Goal: Task Accomplishment & Management: Manage account settings

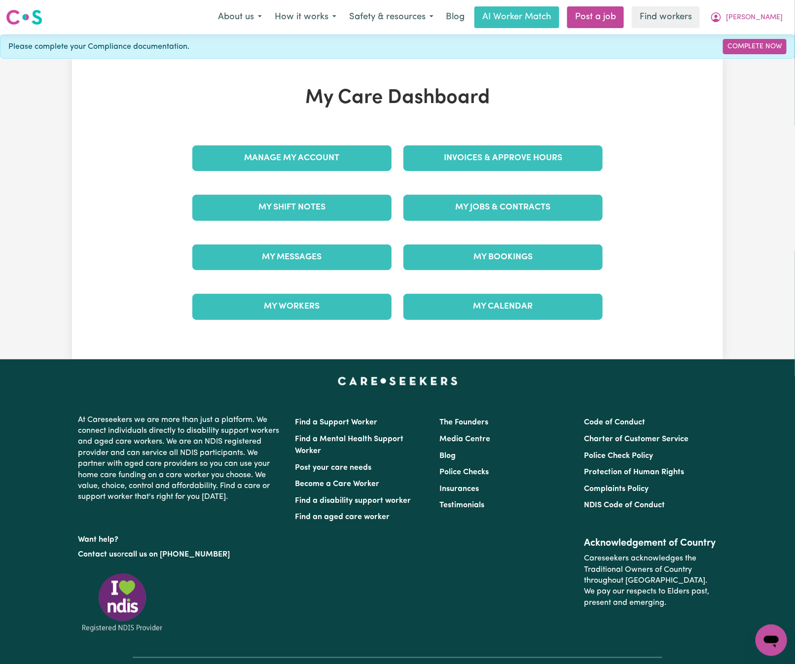
drag, startPoint x: 0, startPoint y: 0, endPoint x: 570, endPoint y: 142, distance: 587.5
click at [570, 142] on div "Invoices & Approve Hours" at bounding box center [503, 158] width 211 height 49
click at [576, 154] on link "Invoices & Approve Hours" at bounding box center [502, 158] width 199 height 26
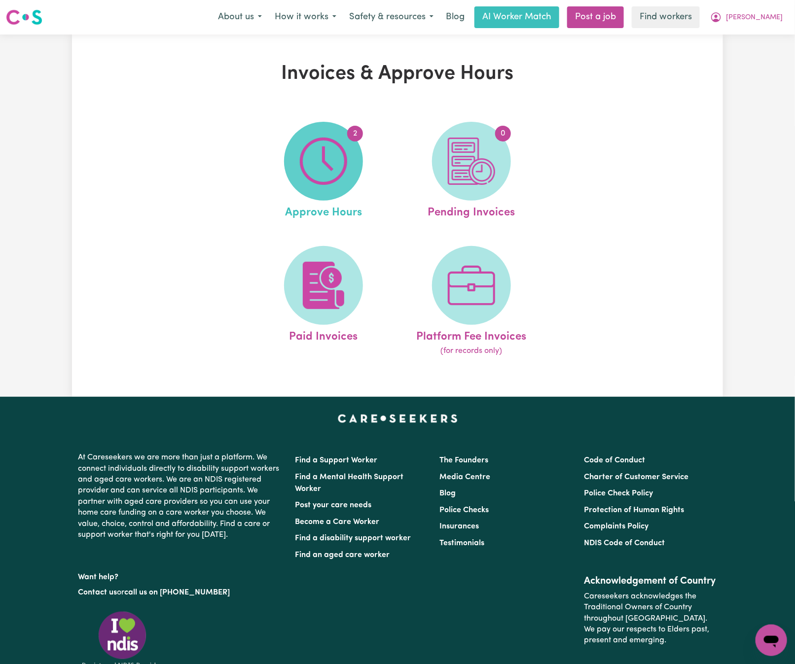
click at [328, 173] on img at bounding box center [323, 161] width 47 height 47
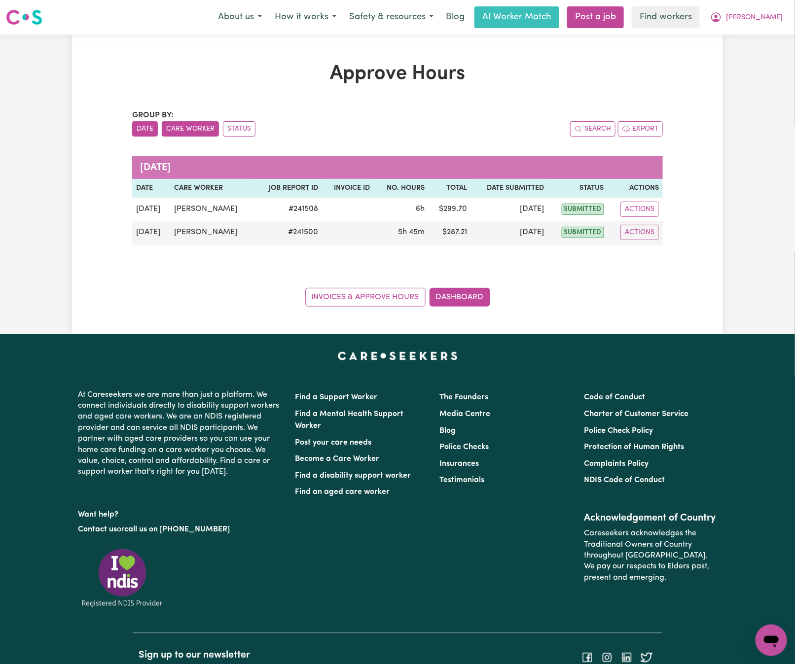
click at [181, 135] on button "Care Worker" at bounding box center [190, 128] width 57 height 15
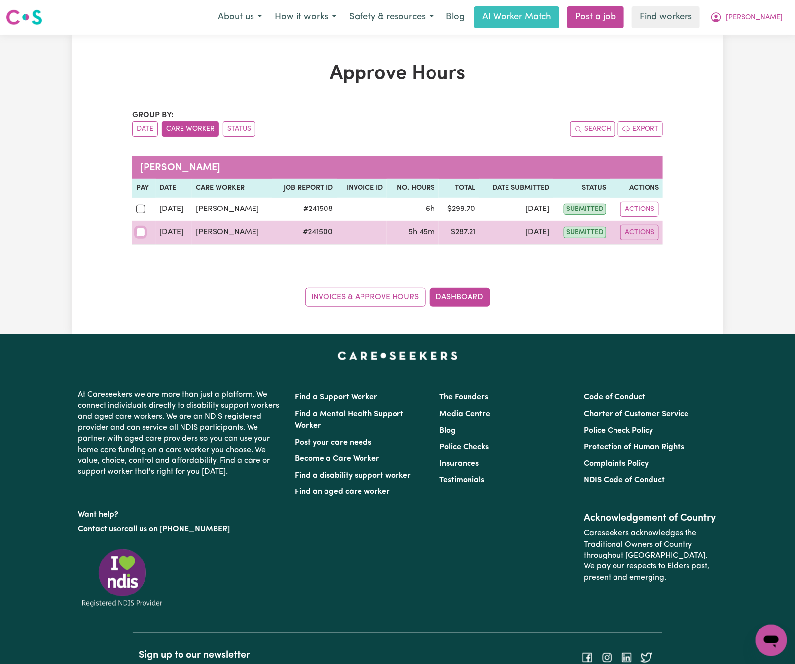
click at [138, 234] on input "checkbox" at bounding box center [140, 232] width 9 height 9
checkbox input "true"
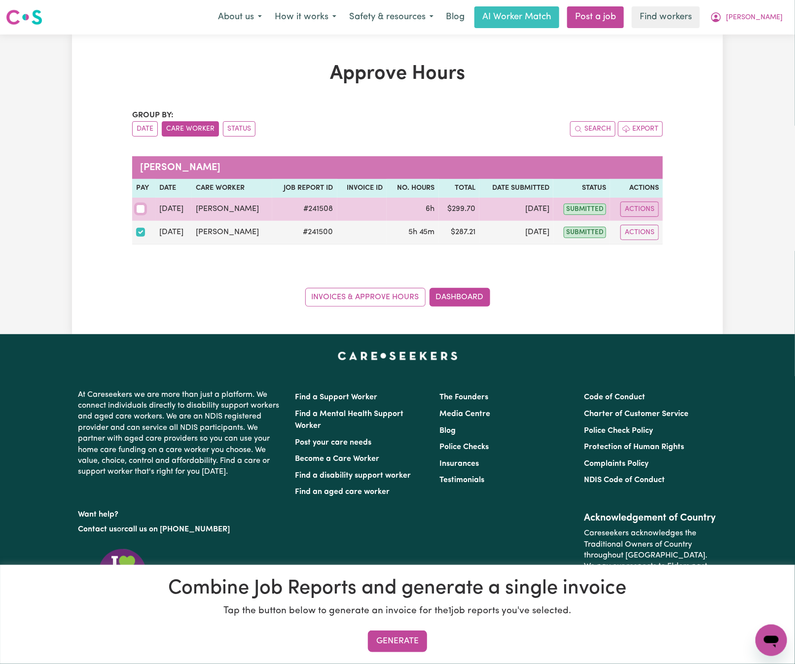
click at [138, 206] on input "checkbox" at bounding box center [140, 209] width 9 height 9
checkbox input "true"
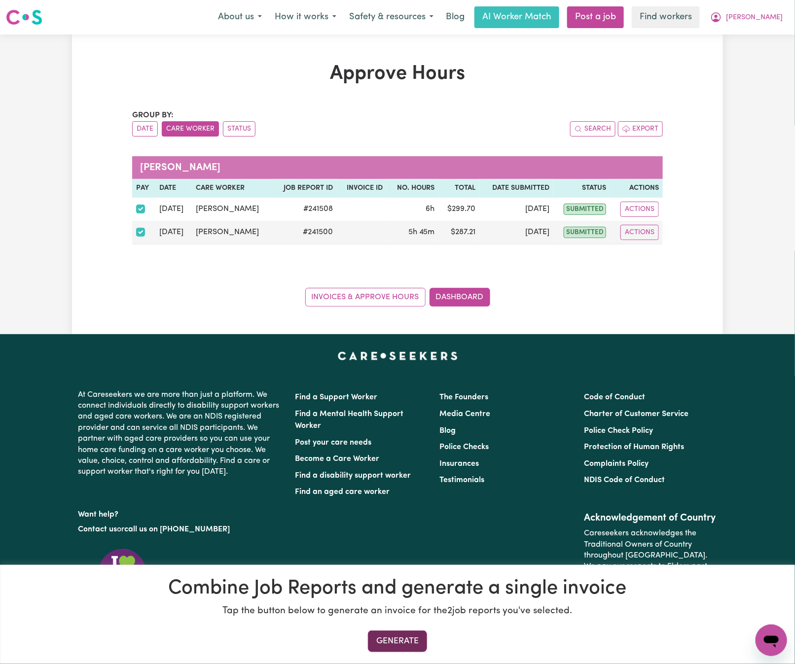
click at [416, 641] on button "Generate" at bounding box center [397, 642] width 59 height 22
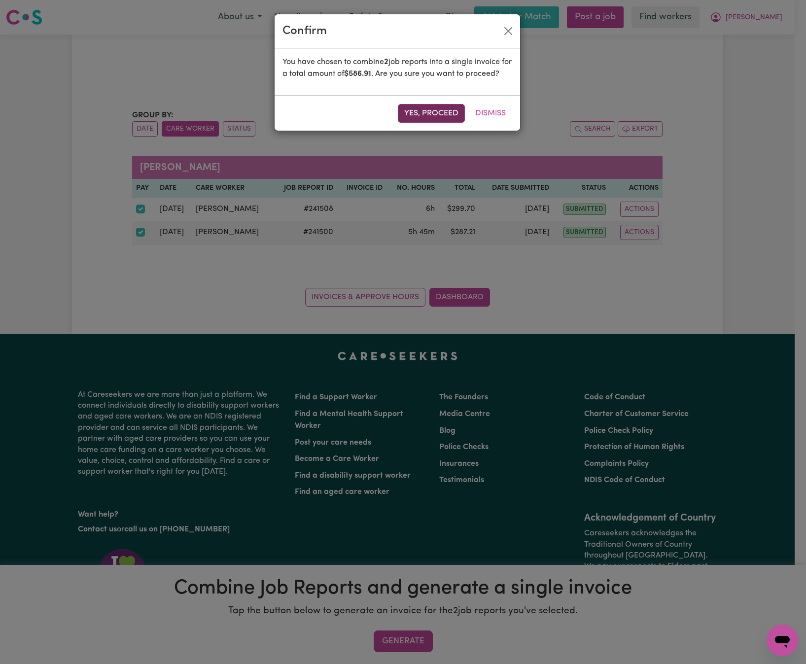
click at [424, 123] on button "Yes, proceed" at bounding box center [431, 113] width 67 height 19
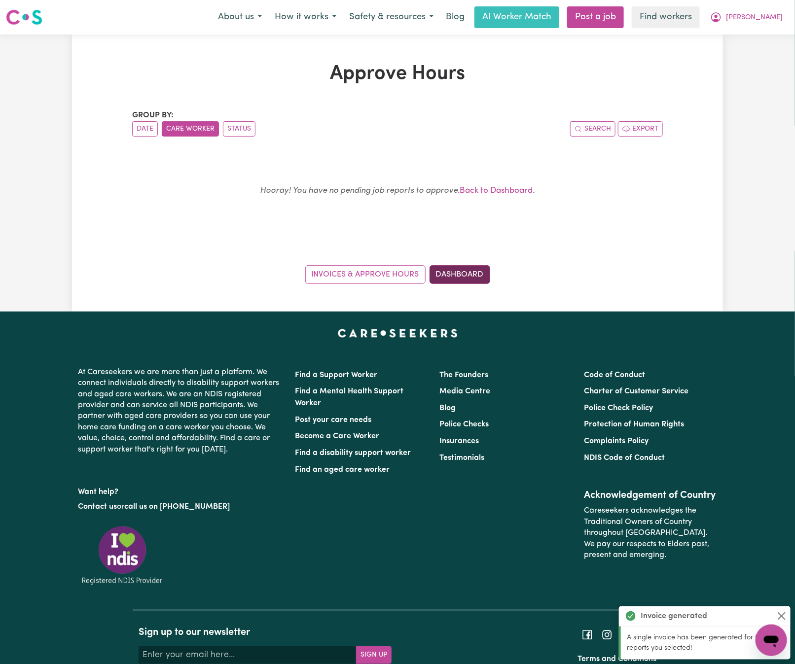
click at [470, 273] on link "Dashboard" at bounding box center [460, 274] width 61 height 19
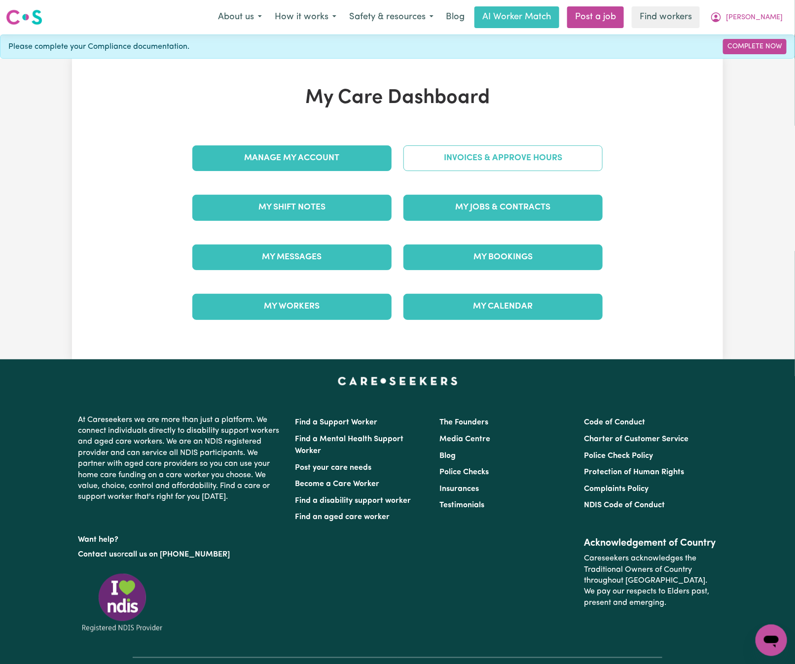
click at [552, 153] on link "Invoices & Approve Hours" at bounding box center [502, 158] width 199 height 26
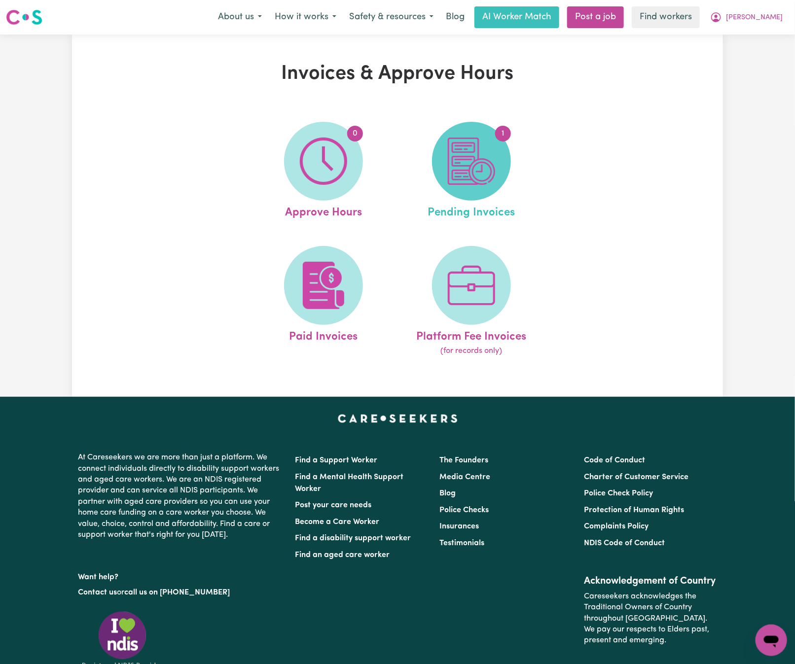
click at [482, 169] on img at bounding box center [471, 161] width 47 height 47
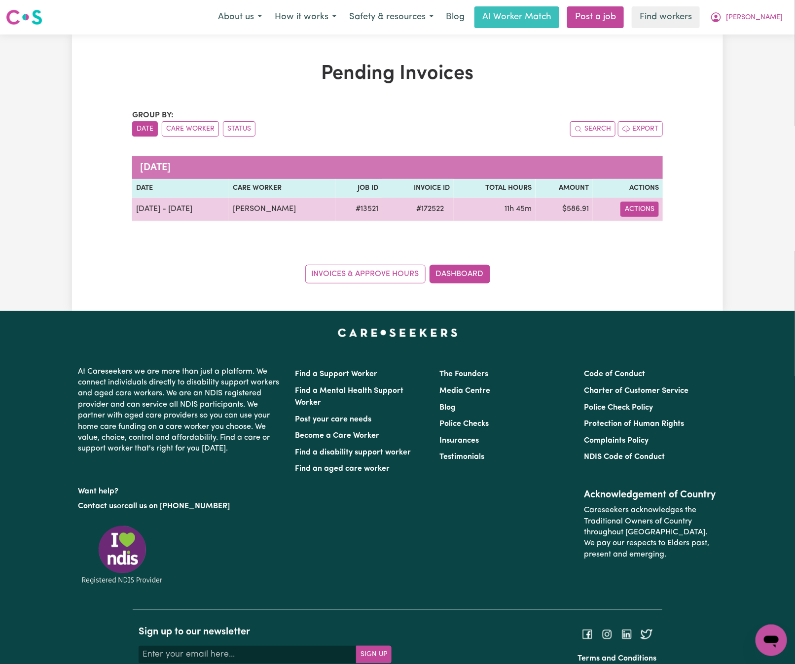
click at [638, 215] on button "Actions" at bounding box center [639, 209] width 38 height 15
click at [640, 236] on link "Download Invoice" at bounding box center [670, 233] width 90 height 20
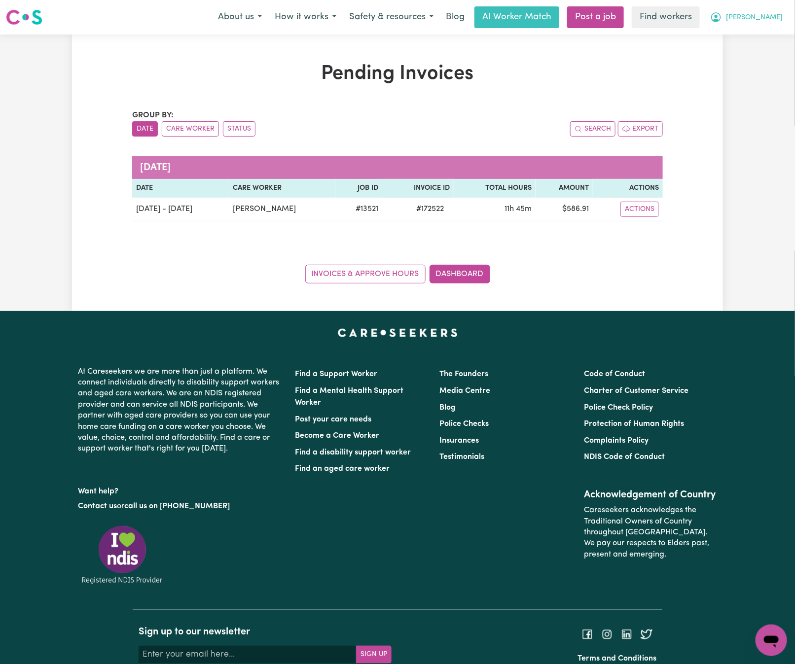
click at [765, 9] on button "[PERSON_NAME]" at bounding box center [746, 17] width 85 height 21
click at [760, 56] on link "Logout" at bounding box center [750, 56] width 78 height 19
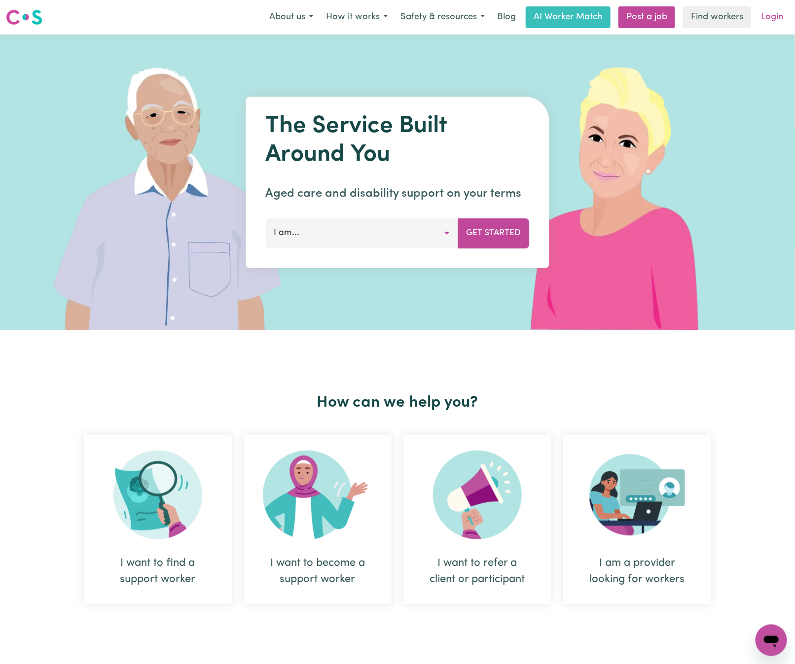
click at [768, 17] on link "Login" at bounding box center [772, 17] width 34 height 22
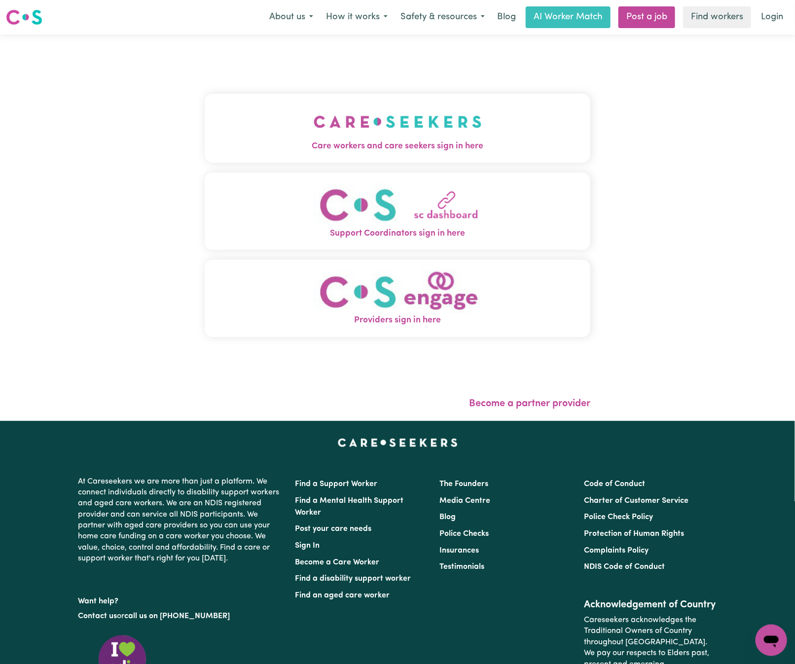
click at [314, 127] on img "Care workers and care seekers sign in here" at bounding box center [398, 122] width 168 height 36
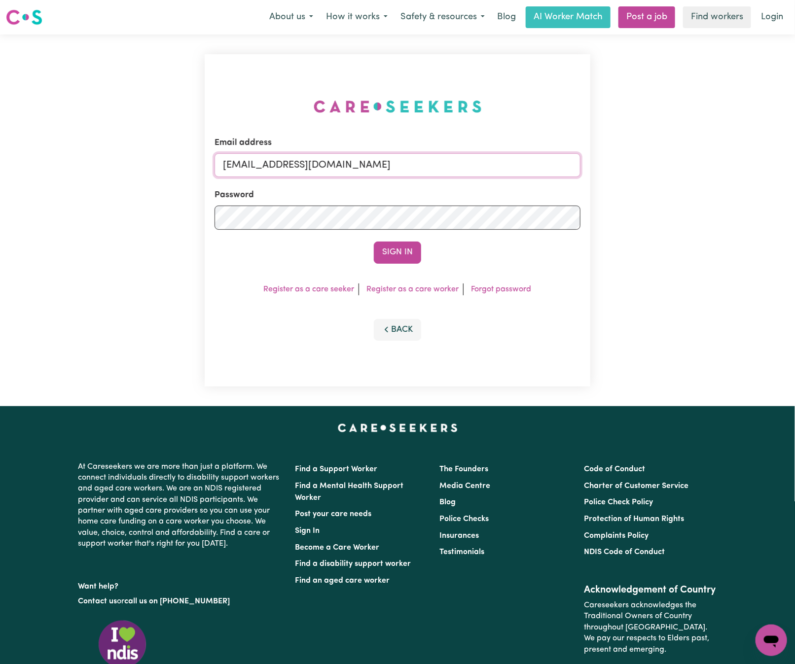
drag, startPoint x: 274, startPoint y: 158, endPoint x: 595, endPoint y: 158, distance: 320.6
click at [595, 158] on div "Email address [EMAIL_ADDRESS][DOMAIN_NAME] Password Sign In Register as a care …" at bounding box center [398, 221] width 398 height 372
paste input "ManhaIslamC"
type input "[EMAIL_ADDRESS][DOMAIN_NAME]"
click at [374, 242] on button "Sign In" at bounding box center [397, 253] width 47 height 22
